Goal: Task Accomplishment & Management: Use online tool/utility

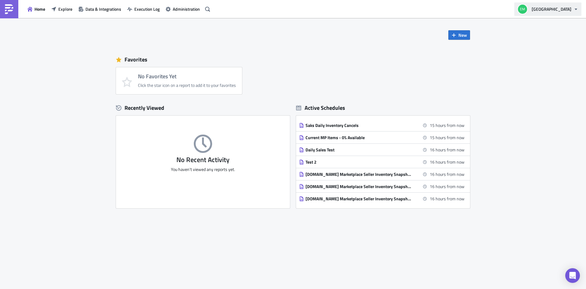
click at [573, 10] on button "[GEOGRAPHIC_DATA]" at bounding box center [548, 8] width 67 height 13
click at [524, 9] on button "[GEOGRAPHIC_DATA]" at bounding box center [548, 8] width 67 height 13
click at [528, 8] on img "button" at bounding box center [523, 9] width 10 height 10
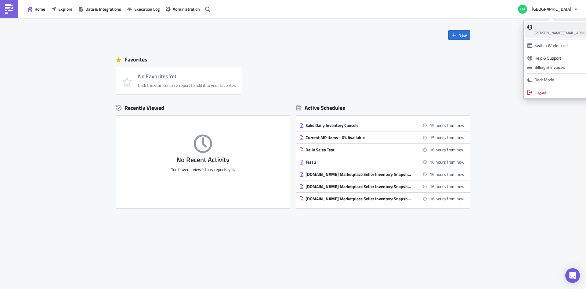
click at [561, 32] on span "[PERSON_NAME][EMAIL_ADDRESS][PERSON_NAME][DOMAIN_NAME]" at bounding box center [592, 33] width 115 height 6
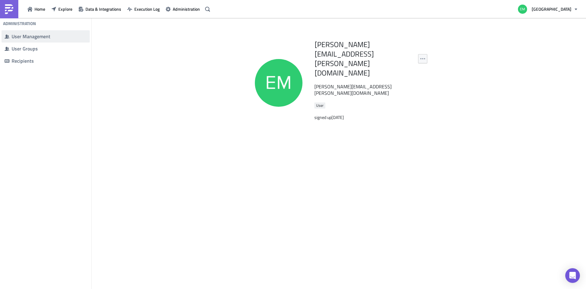
click at [35, 35] on div "User Management" at bounding box center [49, 36] width 75 height 6
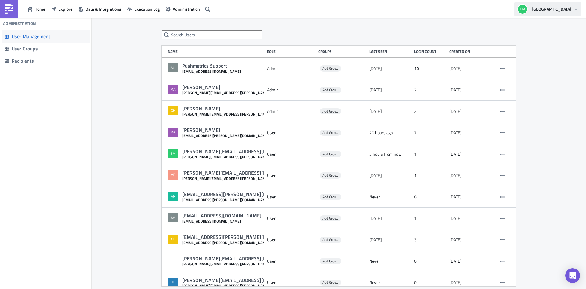
click at [565, 10] on span "[GEOGRAPHIC_DATA]" at bounding box center [552, 9] width 40 height 6
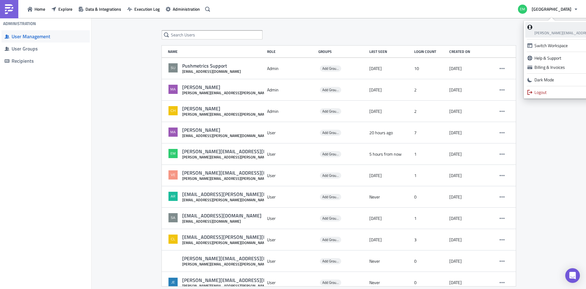
click at [556, 33] on span "[PERSON_NAME][EMAIL_ADDRESS][PERSON_NAME][DOMAIN_NAME]" at bounding box center [592, 33] width 115 height 6
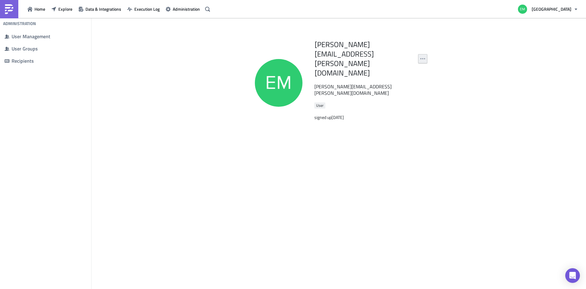
click at [422, 56] on icon "button" at bounding box center [422, 58] width 5 height 5
click at [402, 59] on div "Edit Profile" at bounding box center [403, 59] width 41 height 6
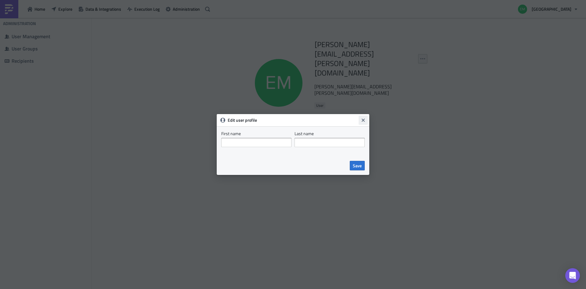
click at [362, 120] on icon "Close" at bounding box center [363, 120] width 5 height 5
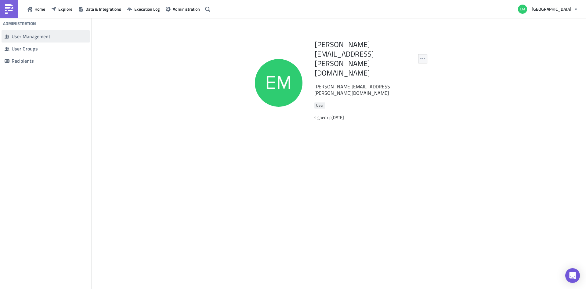
click at [42, 38] on div "User Management" at bounding box center [49, 36] width 75 height 6
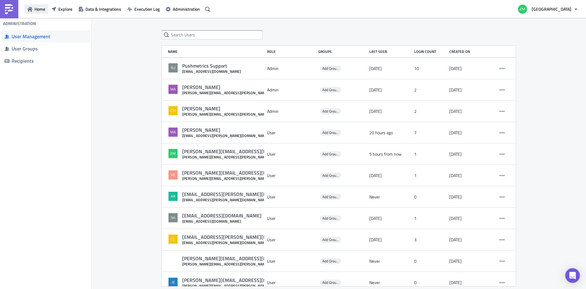
click at [34, 10] on button "Home" at bounding box center [36, 8] width 24 height 9
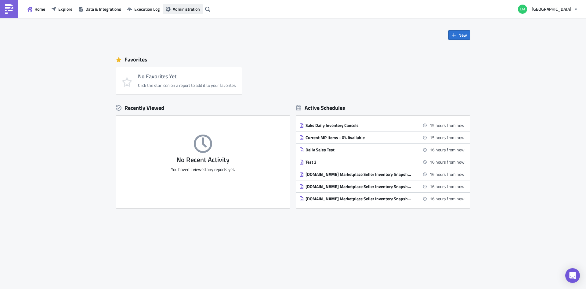
click at [183, 7] on span "Administration" at bounding box center [186, 9] width 27 height 6
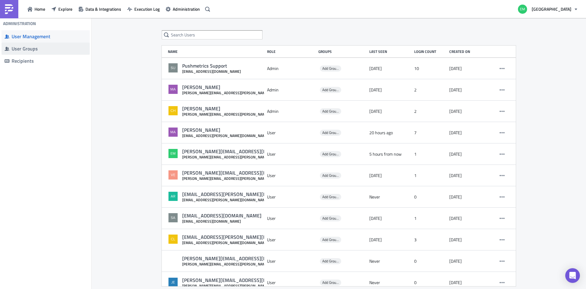
click at [47, 50] on div "User Groups" at bounding box center [49, 48] width 75 height 6
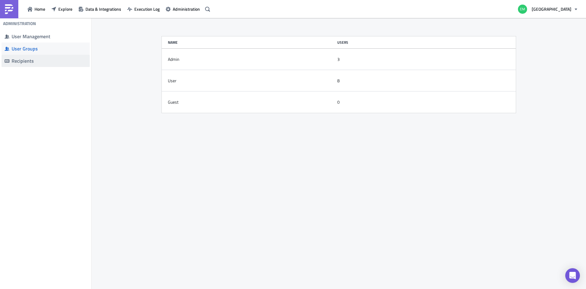
click at [33, 60] on div "Recipients" at bounding box center [49, 61] width 75 height 6
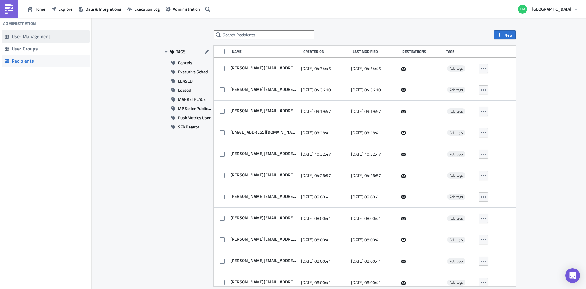
click at [33, 34] on div "User Management" at bounding box center [49, 36] width 75 height 6
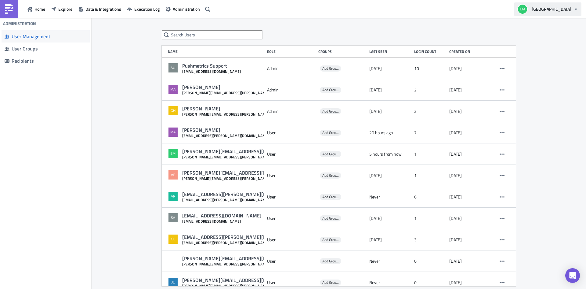
click at [571, 10] on span "[GEOGRAPHIC_DATA]" at bounding box center [552, 9] width 40 height 6
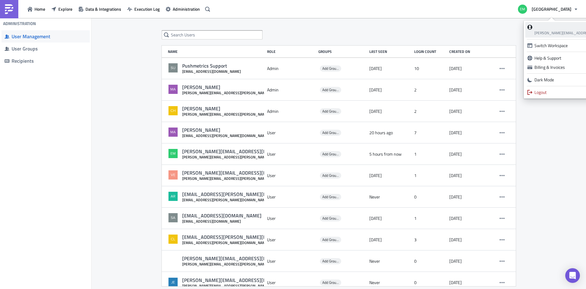
click at [563, 34] on span "[PERSON_NAME][EMAIL_ADDRESS][PERSON_NAME][DOMAIN_NAME]" at bounding box center [592, 33] width 115 height 6
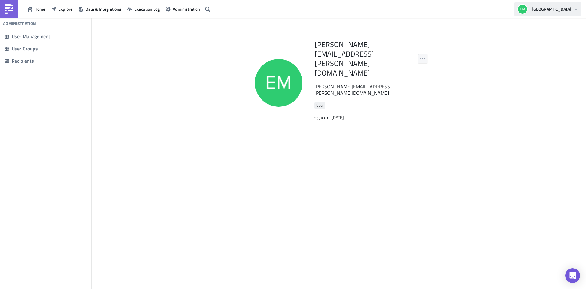
click at [521, 9] on button "[GEOGRAPHIC_DATA]" at bounding box center [548, 8] width 67 height 13
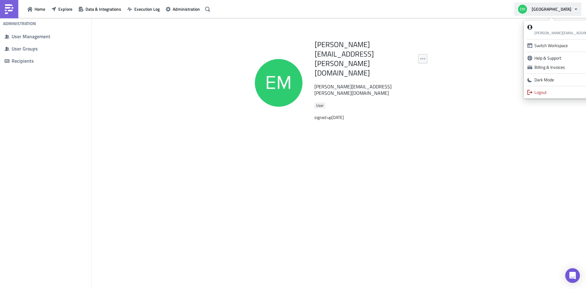
click at [528, 9] on img "button" at bounding box center [523, 9] width 10 height 10
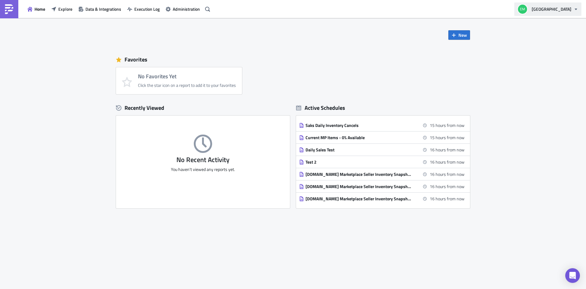
click at [577, 10] on icon "button" at bounding box center [576, 9] width 5 height 5
click at [576, 10] on icon "button" at bounding box center [576, 9] width 5 height 5
click at [555, 13] on button "[GEOGRAPHIC_DATA]" at bounding box center [548, 8] width 67 height 13
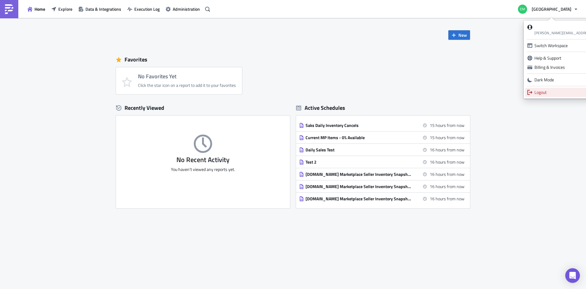
click at [553, 93] on div "Logout" at bounding box center [592, 92] width 115 height 6
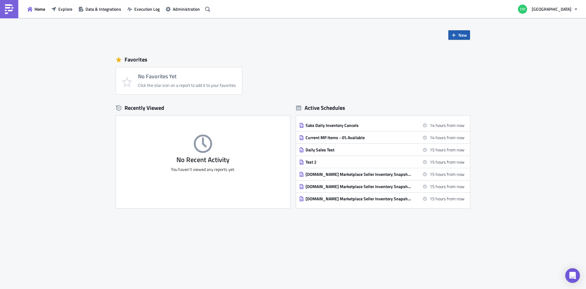
click at [455, 35] on icon "button" at bounding box center [454, 35] width 4 height 4
click at [460, 49] on div "Report" at bounding box center [480, 50] width 41 height 6
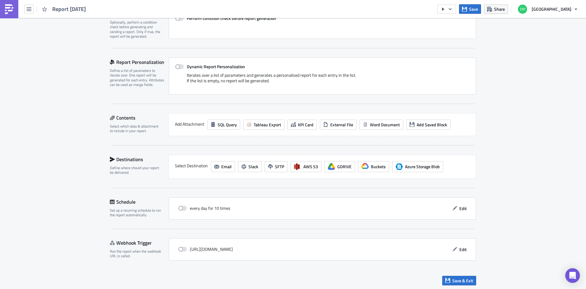
scroll to position [104, 0]
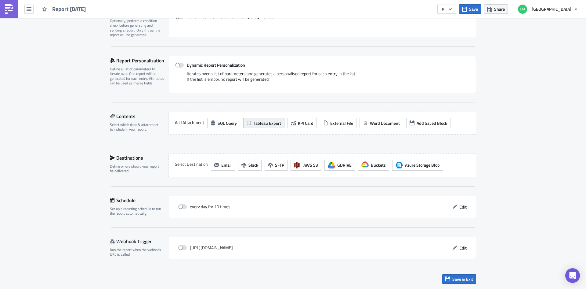
click at [248, 124] on icon "button" at bounding box center [249, 122] width 5 height 5
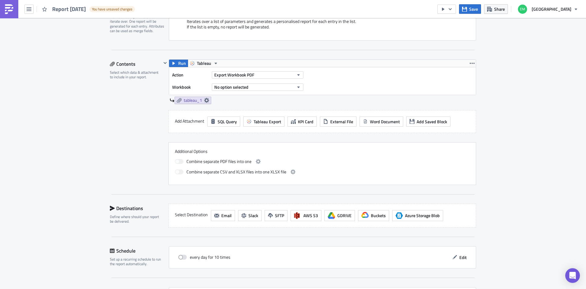
scroll to position [122, 0]
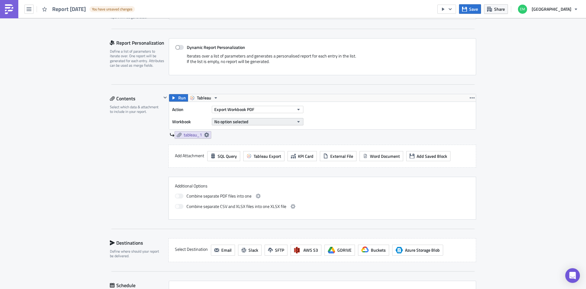
click at [298, 121] on icon "button" at bounding box center [298, 121] width 5 height 5
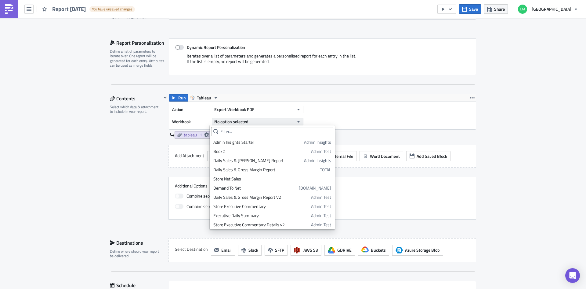
click at [298, 121] on icon "button" at bounding box center [298, 121] width 5 height 5
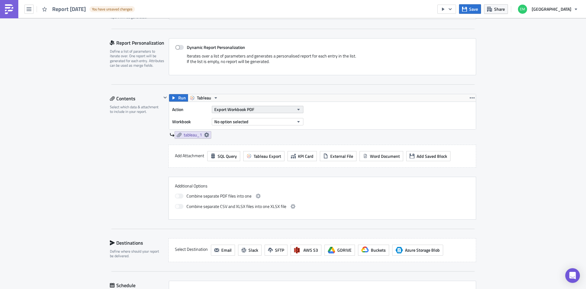
click at [298, 110] on icon "button" at bounding box center [298, 109] width 5 height 5
click at [197, 98] on span "Tableau" at bounding box center [204, 97] width 14 height 7
click at [213, 96] on icon "button" at bounding box center [215, 97] width 5 height 5
click at [289, 123] on button "No option selected" at bounding box center [258, 121] width 92 height 7
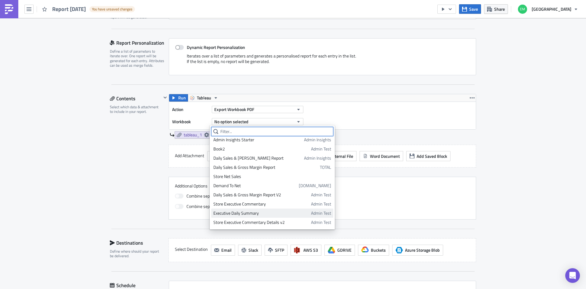
scroll to position [0, 0]
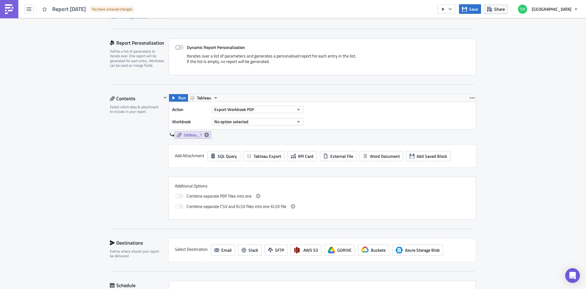
click at [500, 146] on div "Execution Log Edit " Report 2025-10-14 " Draft Settings Configure the basics of…" at bounding box center [293, 135] width 586 height 479
